Goal: Task Accomplishment & Management: Use online tool/utility

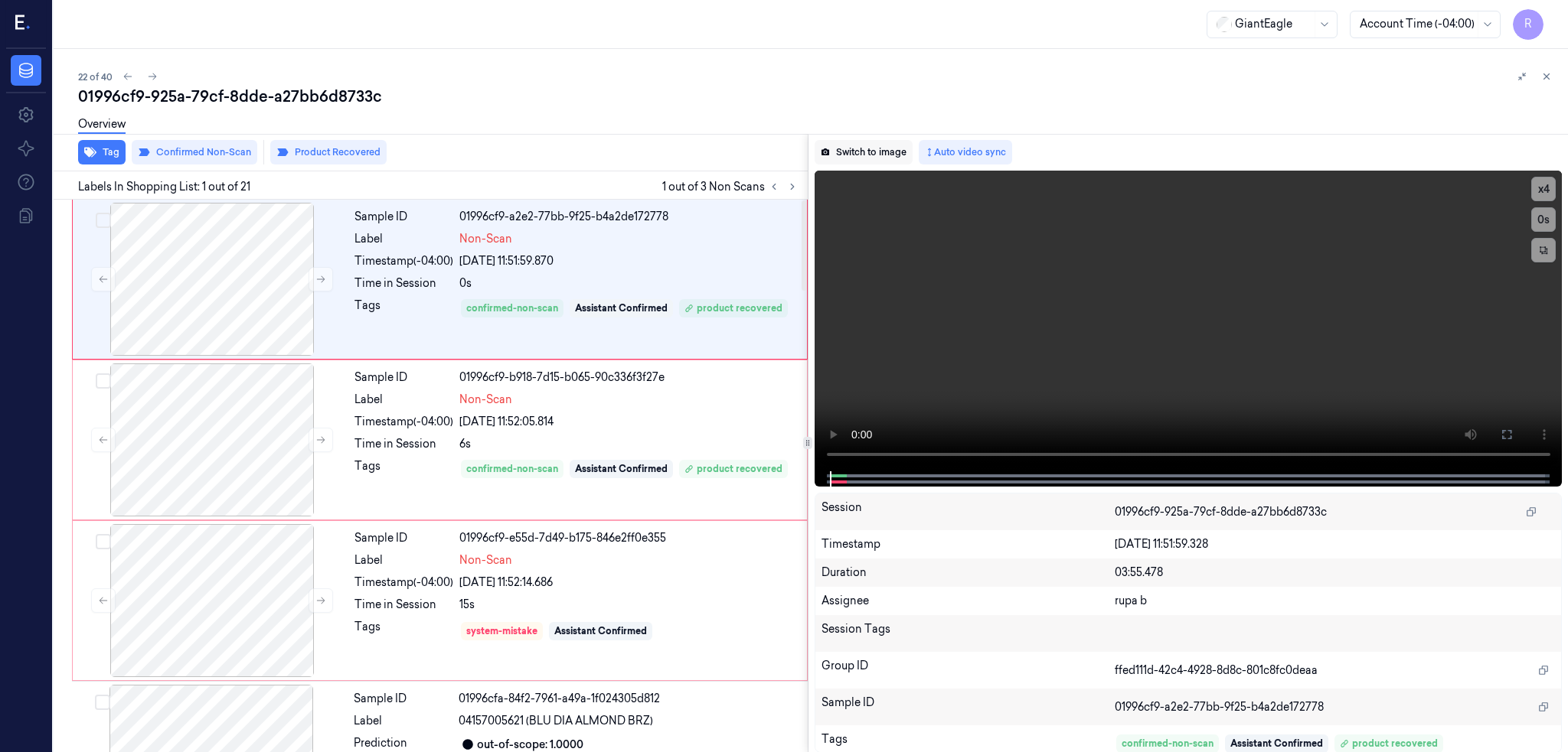
click at [912, 157] on button "Switch to image" at bounding box center [864, 152] width 98 height 24
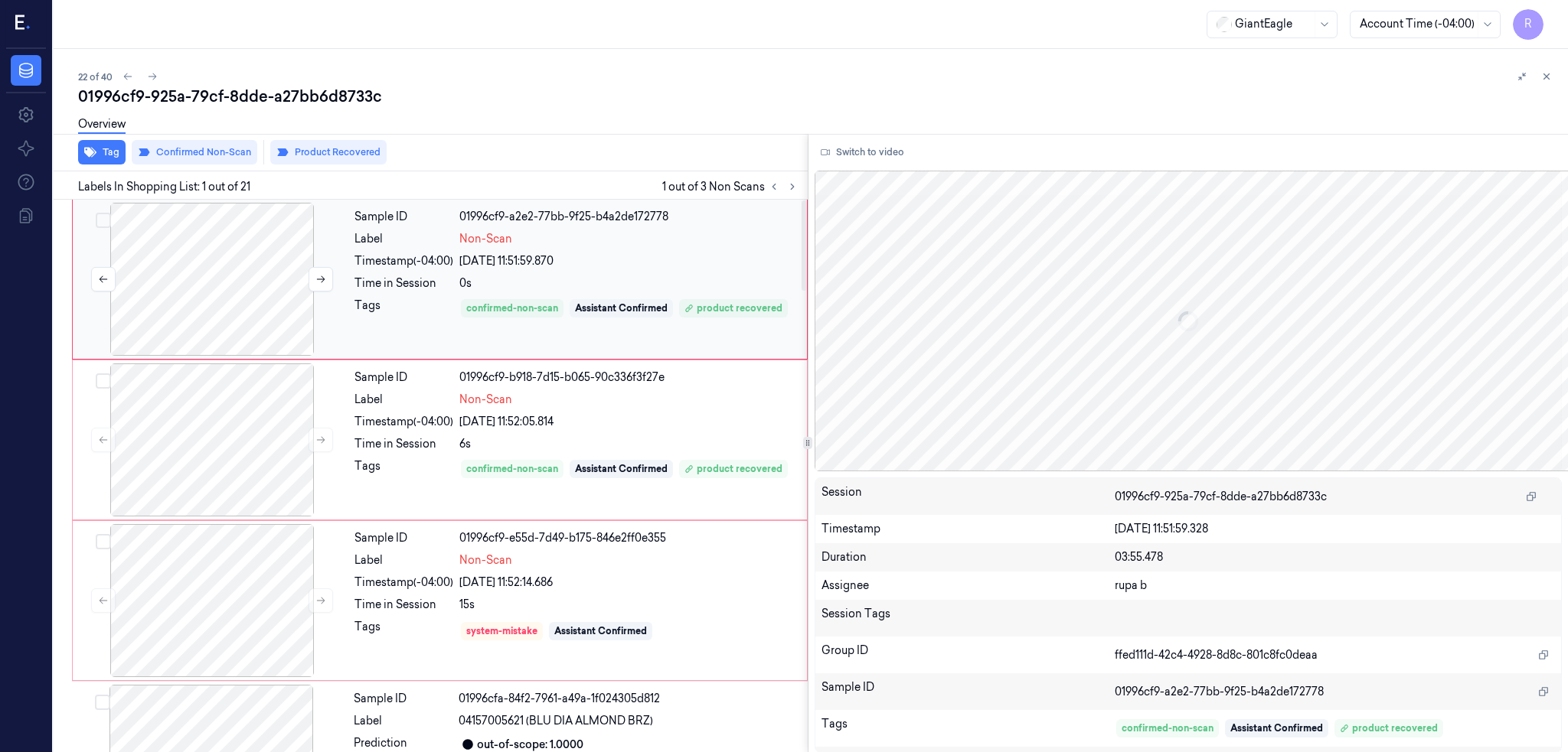
click at [262, 282] on div at bounding box center [212, 280] width 273 height 153
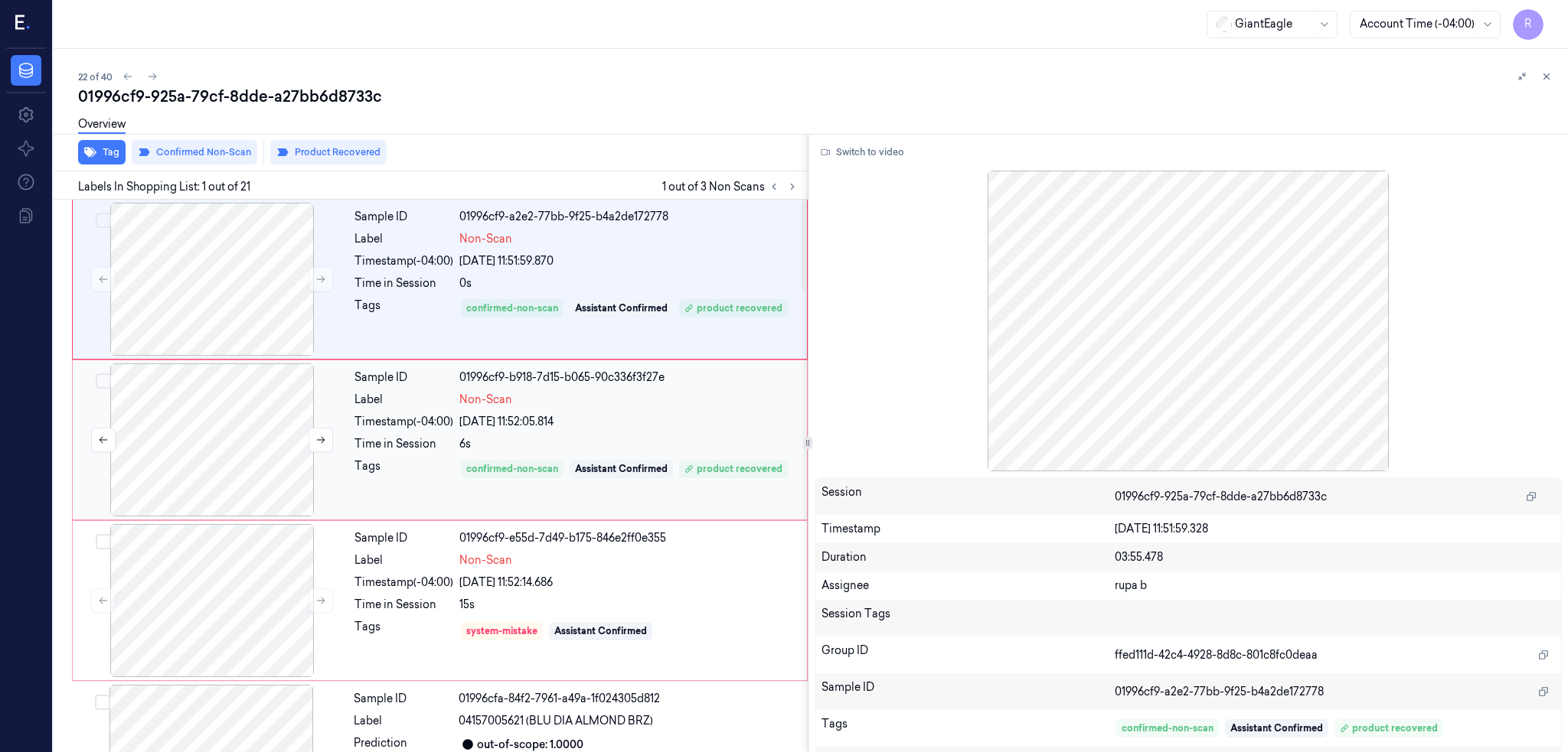
click at [231, 419] on div at bounding box center [212, 440] width 273 height 153
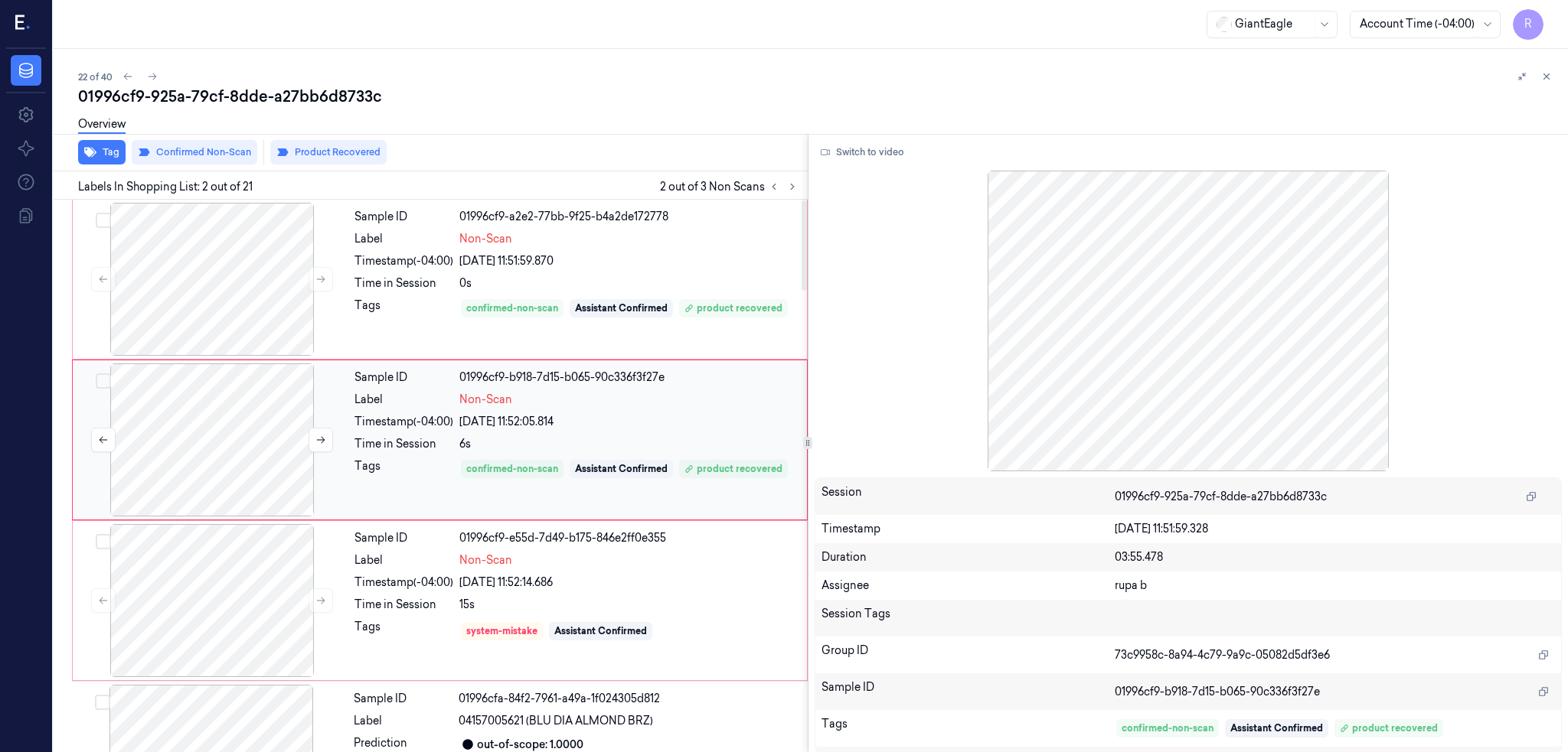
click at [231, 419] on div at bounding box center [212, 440] width 273 height 153
click at [254, 298] on div at bounding box center [212, 280] width 273 height 153
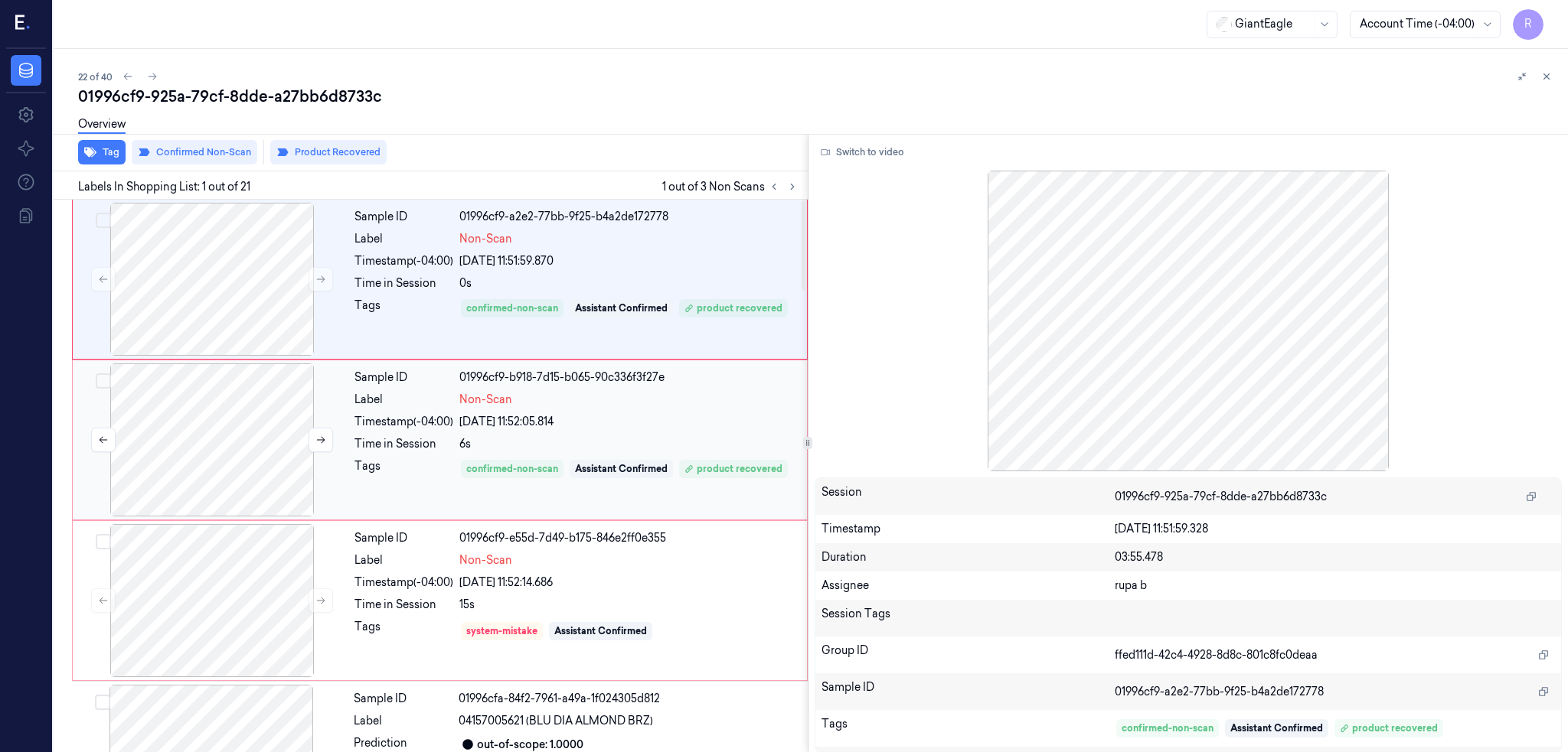
click at [223, 514] on div at bounding box center [212, 440] width 273 height 153
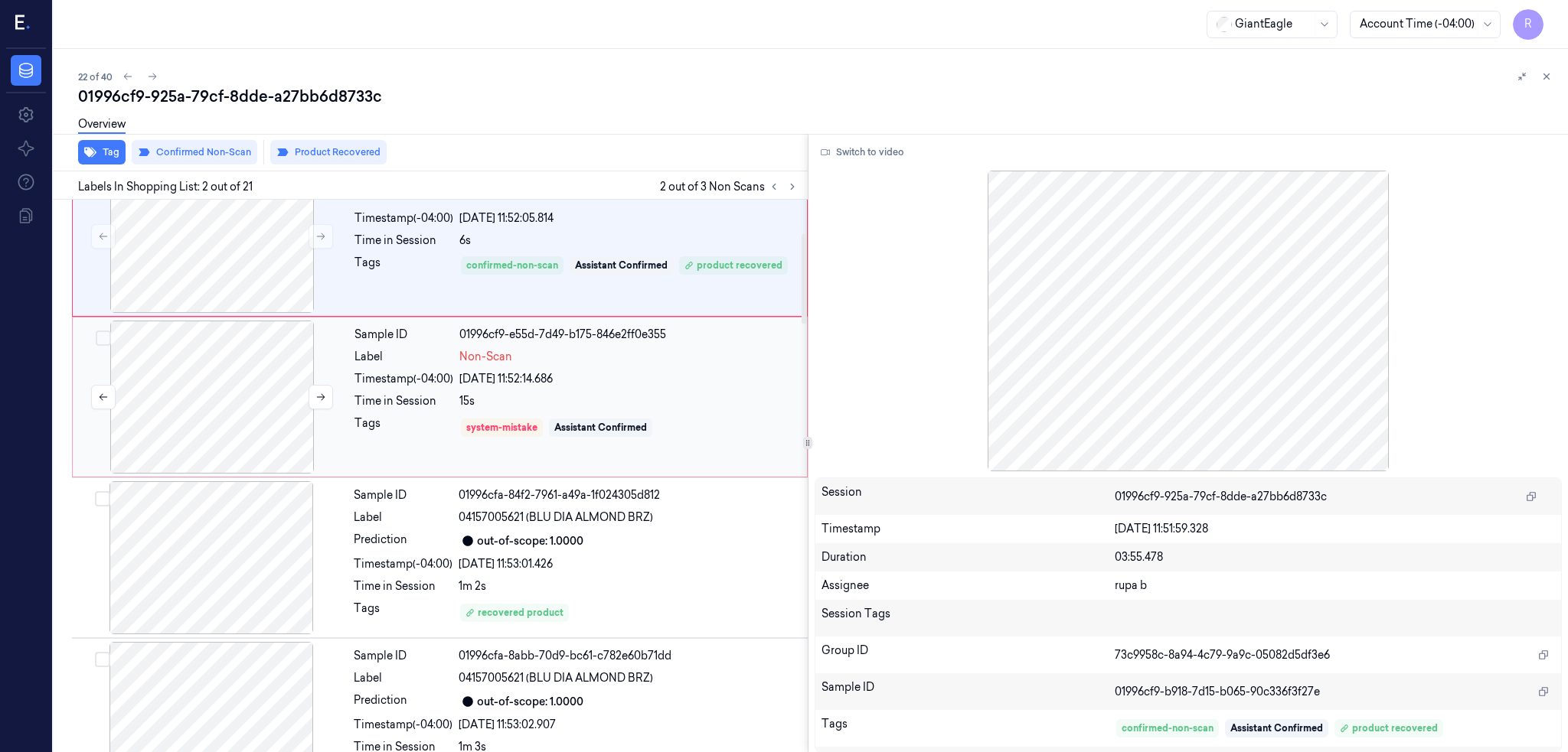
click at [232, 414] on div at bounding box center [212, 397] width 273 height 153
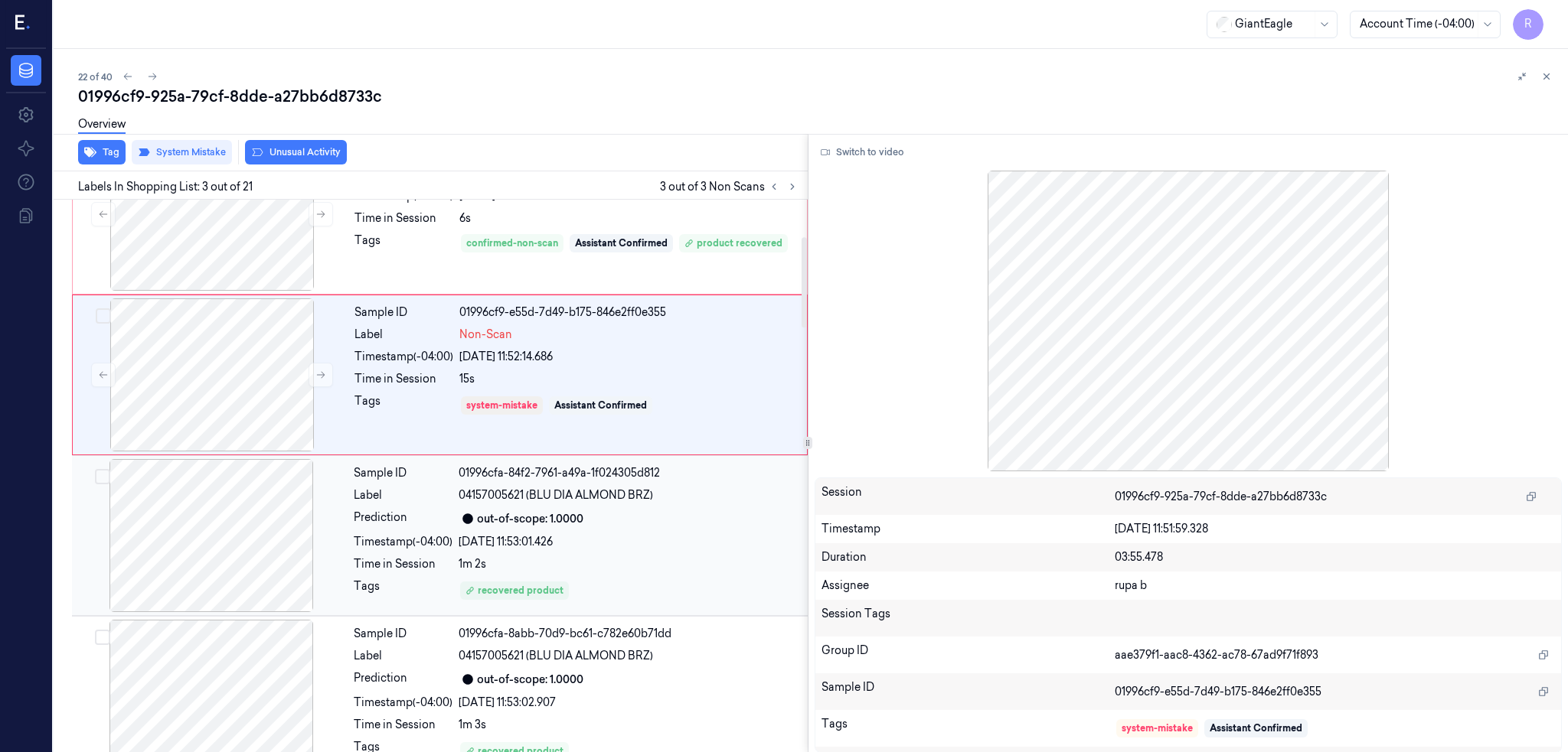
click at [211, 561] on div at bounding box center [211, 535] width 273 height 153
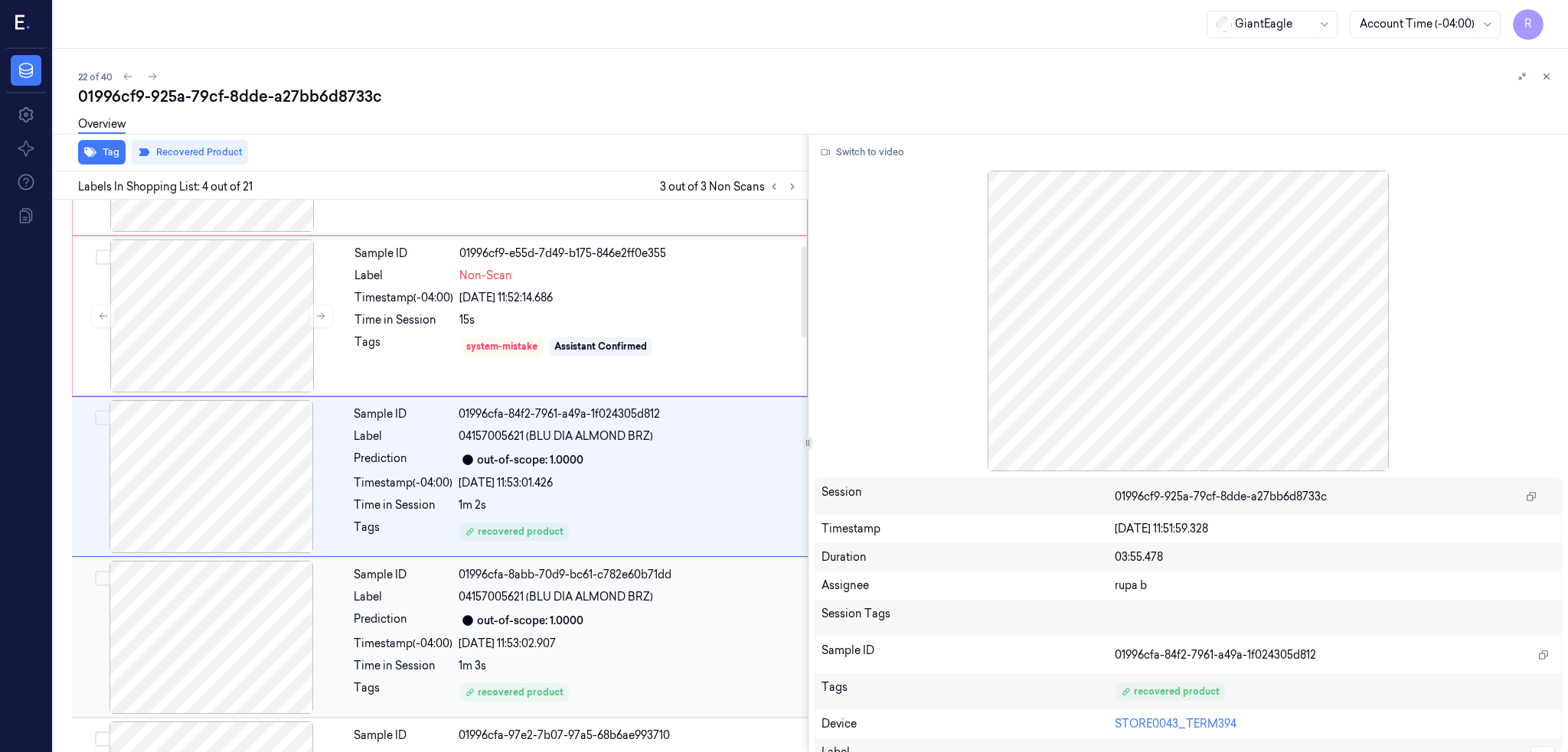
click at [223, 661] on div at bounding box center [211, 637] width 273 height 153
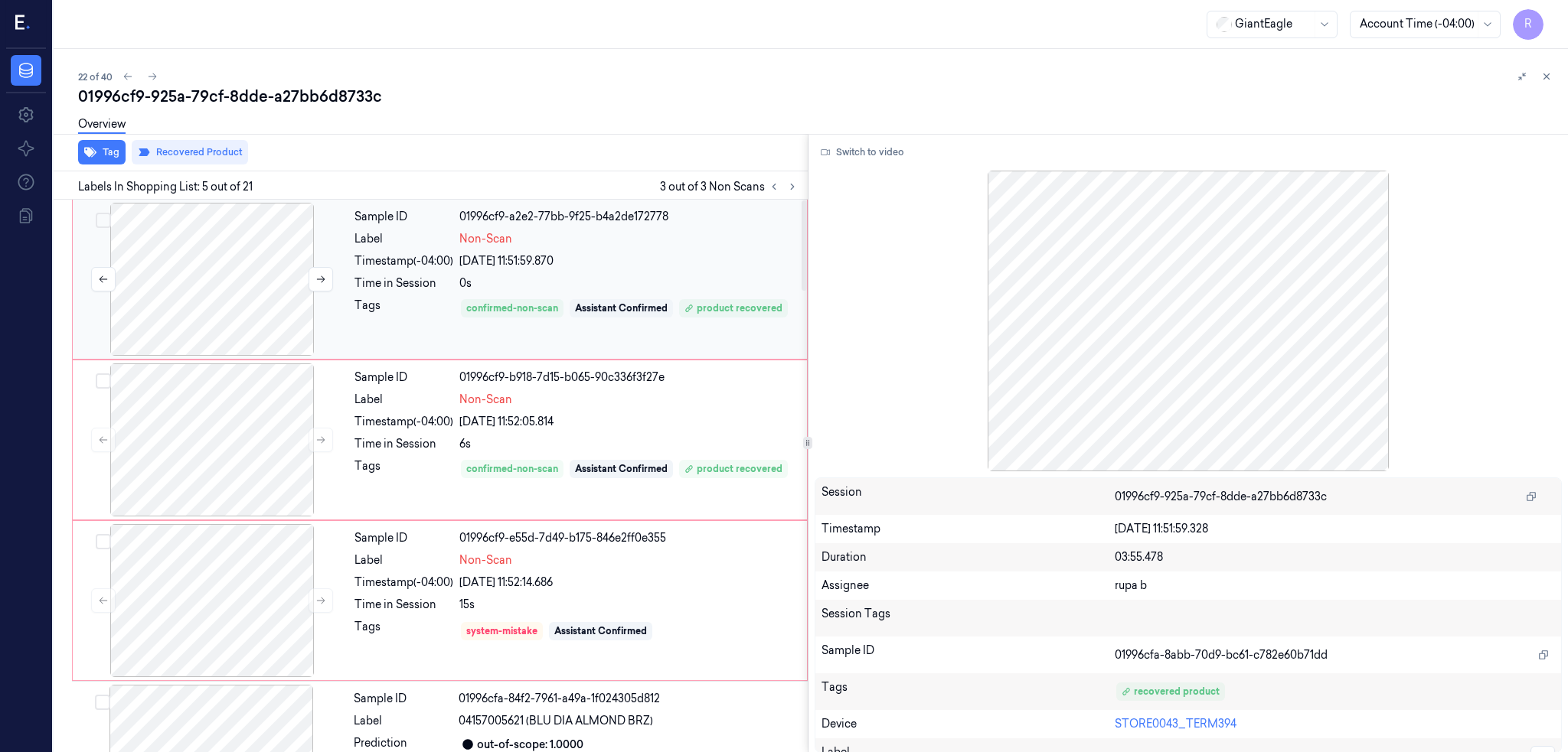
click at [208, 205] on div at bounding box center [212, 280] width 273 height 153
click at [156, 263] on div at bounding box center [212, 280] width 273 height 153
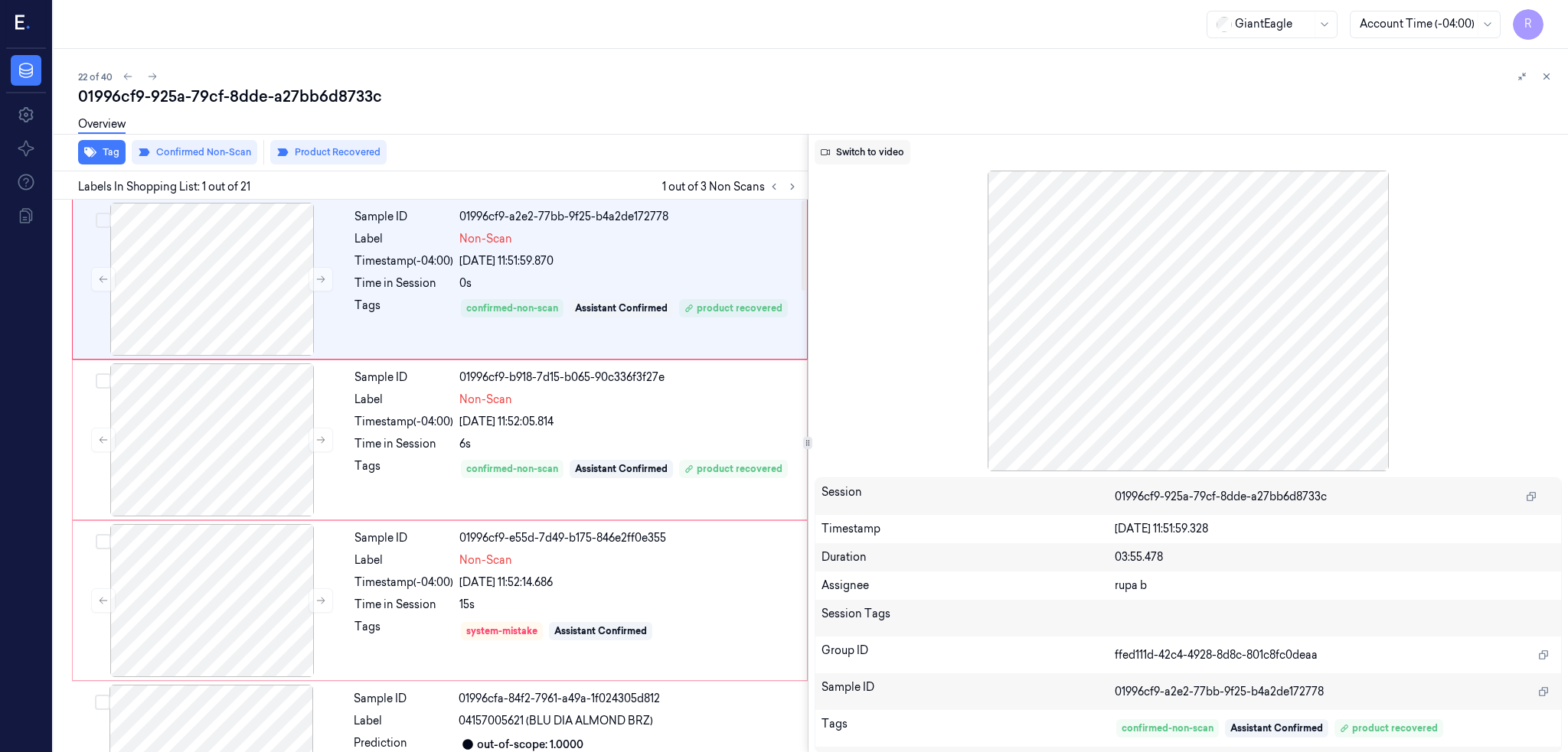
click at [870, 157] on button "Switch to video" at bounding box center [862, 152] width 95 height 24
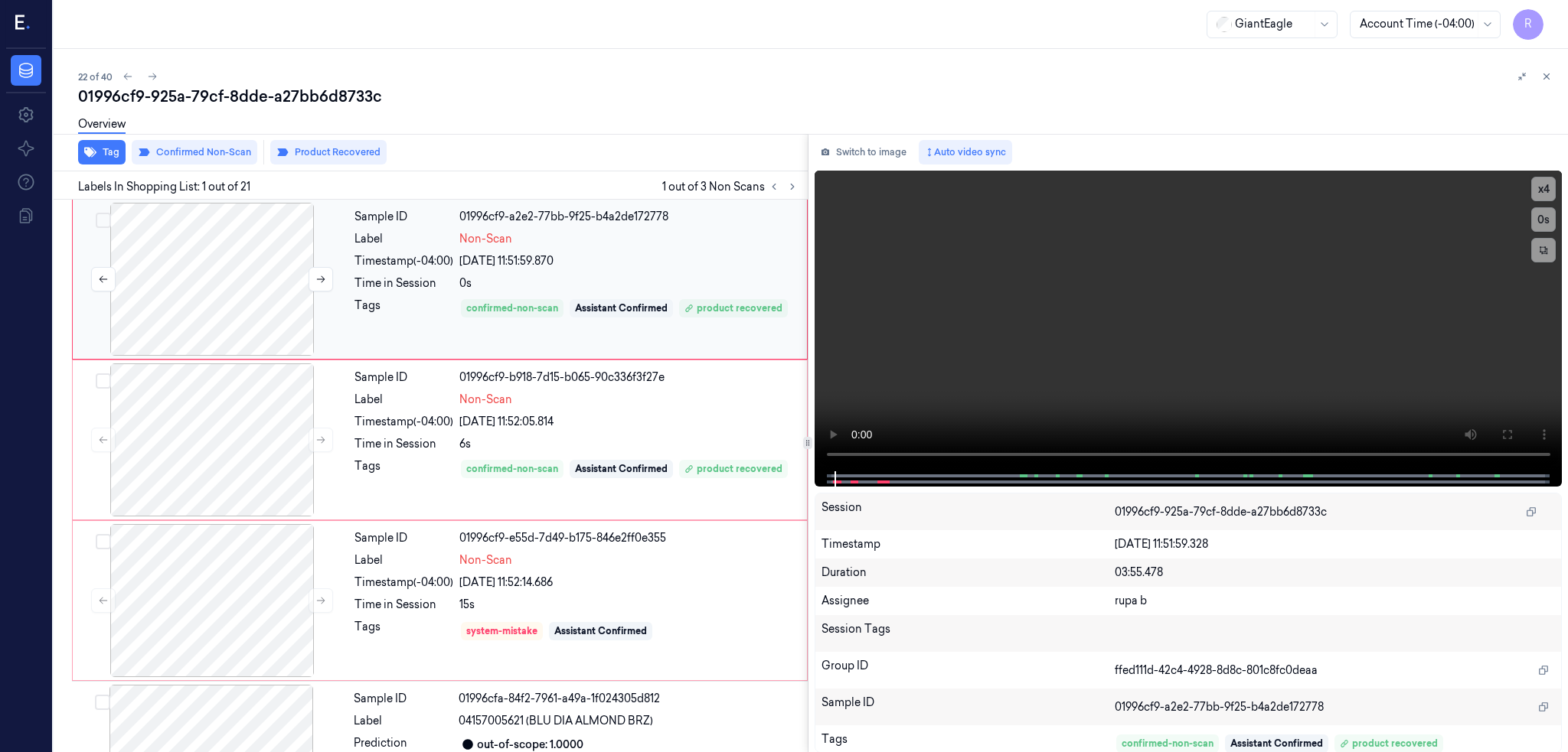
click at [146, 288] on div at bounding box center [212, 280] width 273 height 153
click at [1513, 430] on icon at bounding box center [1507, 435] width 13 height 13
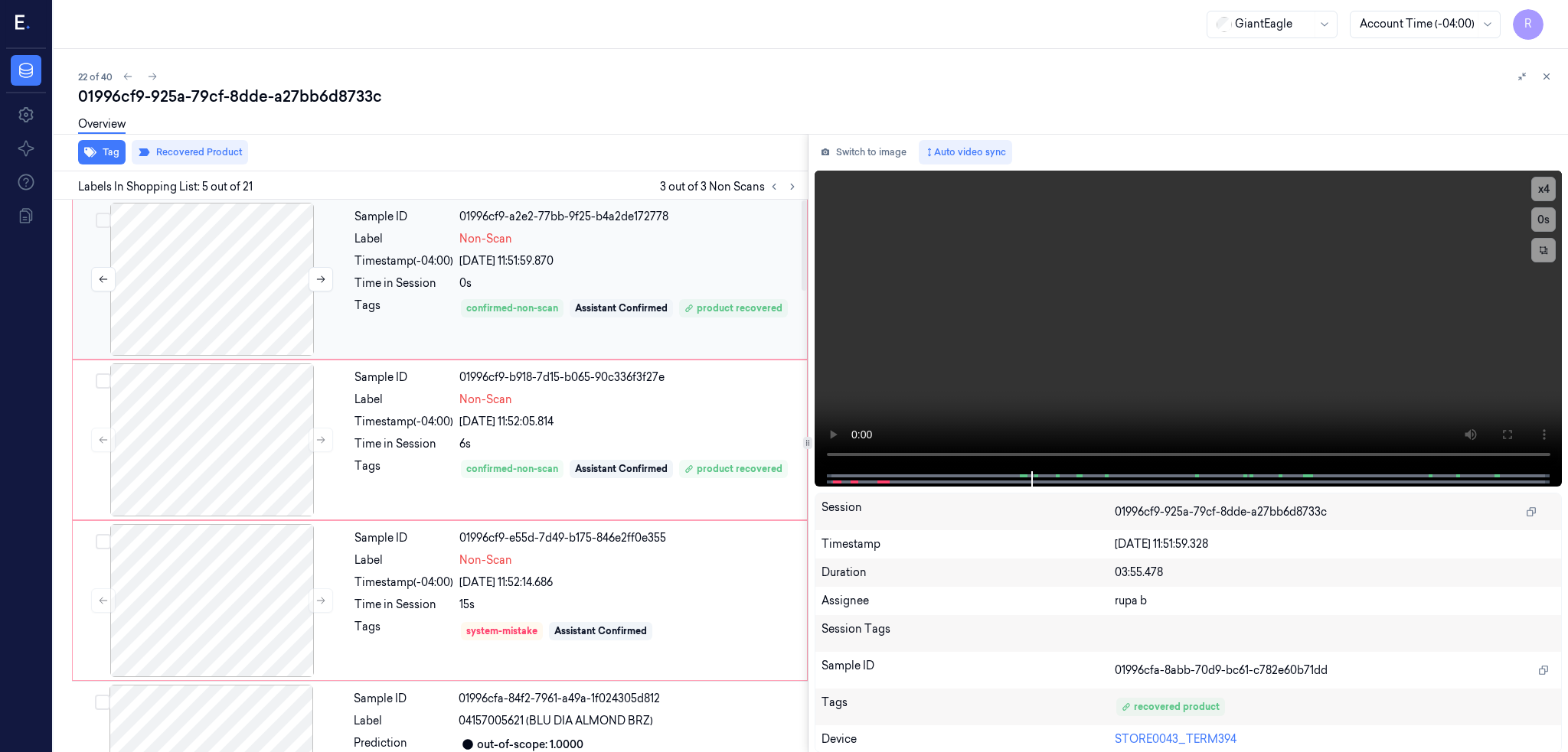
click at [247, 269] on div at bounding box center [212, 280] width 273 height 153
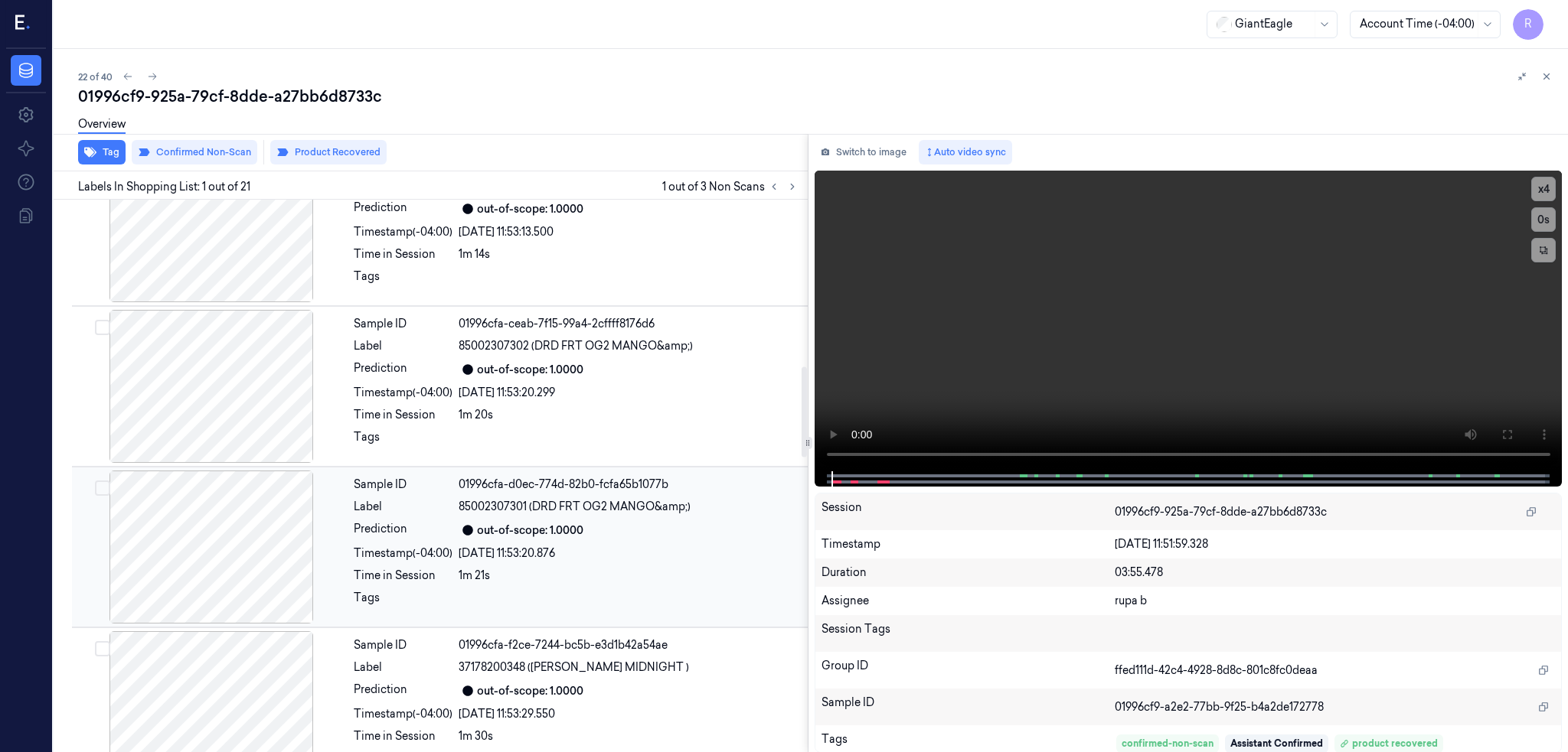
scroll to position [1020, 0]
